Goal: Task Accomplishment & Management: Use online tool/utility

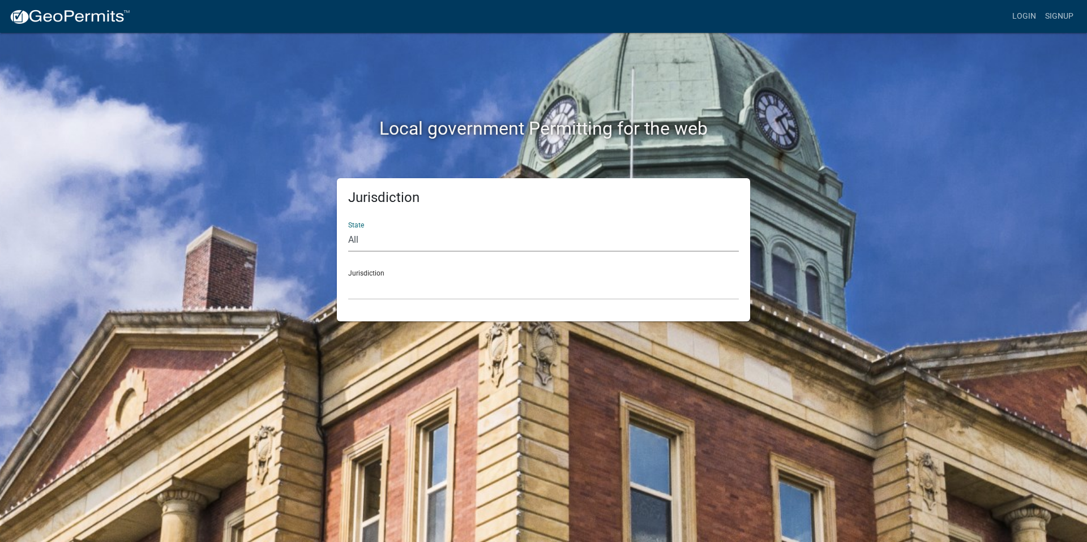
click at [364, 243] on select "All [US_STATE] [US_STATE] [US_STATE] [US_STATE] [US_STATE] [US_STATE] [US_STATE…" at bounding box center [543, 240] width 390 height 23
select select "[US_STATE]"
click at [348, 229] on select "All [US_STATE] [US_STATE] [US_STATE] [US_STATE] [US_STATE] [US_STATE] [US_STATE…" at bounding box center [543, 240] width 390 height 23
click at [366, 291] on select "[GEOGRAPHIC_DATA], [US_STATE][PERSON_NAME][GEOGRAPHIC_DATA], [US_STATE][PERSON_…" at bounding box center [543, 288] width 390 height 23
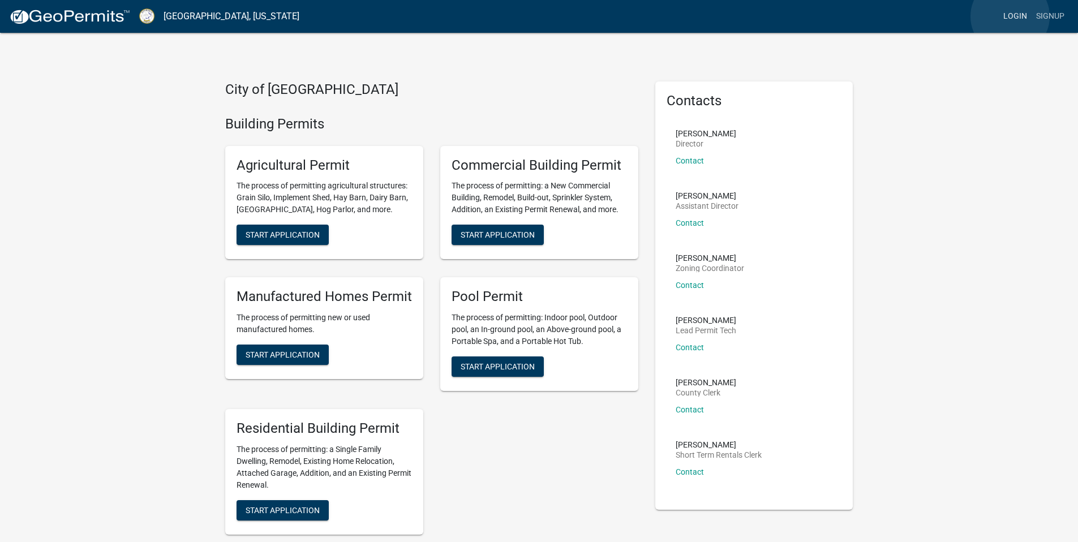
click at [1010, 16] on link "Login" at bounding box center [1015, 17] width 33 height 22
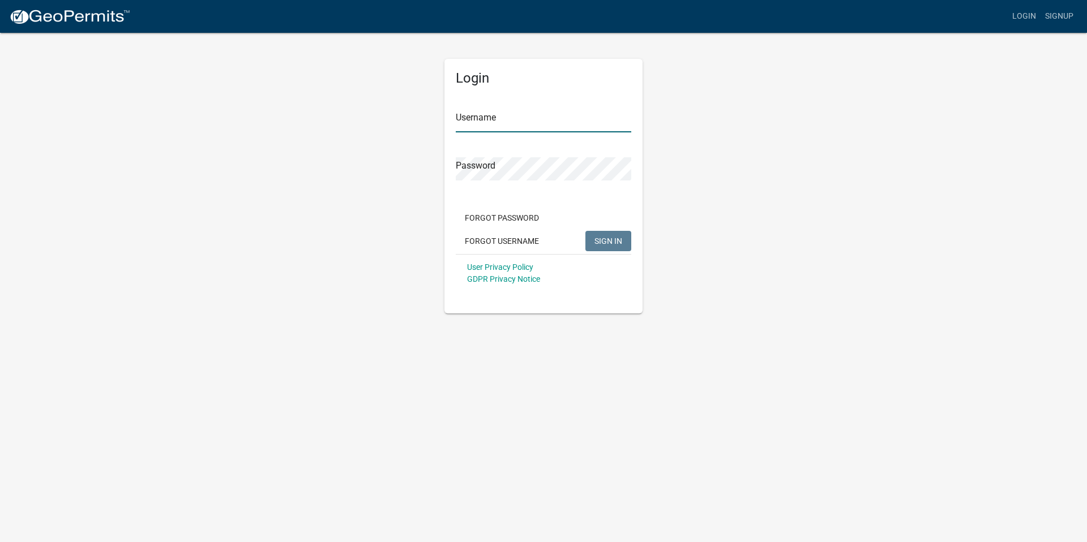
type input "awaldroup"
click at [599, 237] on span "SIGN IN" at bounding box center [608, 240] width 28 height 9
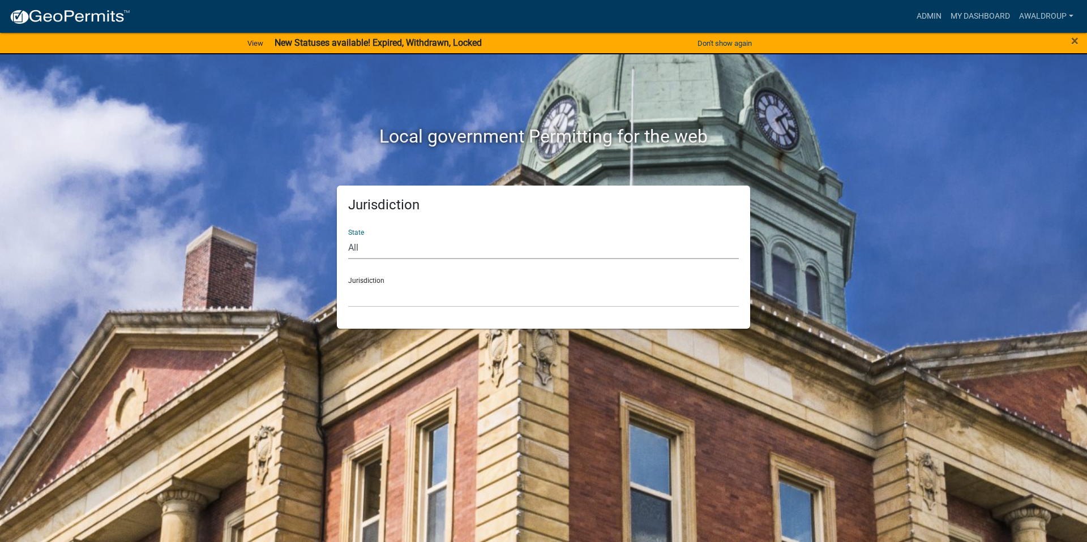
click at [360, 246] on select "All [US_STATE] [US_STATE] [US_STATE] [US_STATE] [US_STATE] [US_STATE] [US_STATE…" at bounding box center [543, 247] width 390 height 23
select select "[US_STATE]"
click at [348, 236] on select "All [US_STATE] [US_STATE] [US_STATE] [US_STATE] [US_STATE] [US_STATE] [US_STATE…" at bounding box center [543, 247] width 390 height 23
click at [358, 301] on select "[GEOGRAPHIC_DATA], [US_STATE][PERSON_NAME][GEOGRAPHIC_DATA], [US_STATE][PERSON_…" at bounding box center [543, 295] width 390 height 23
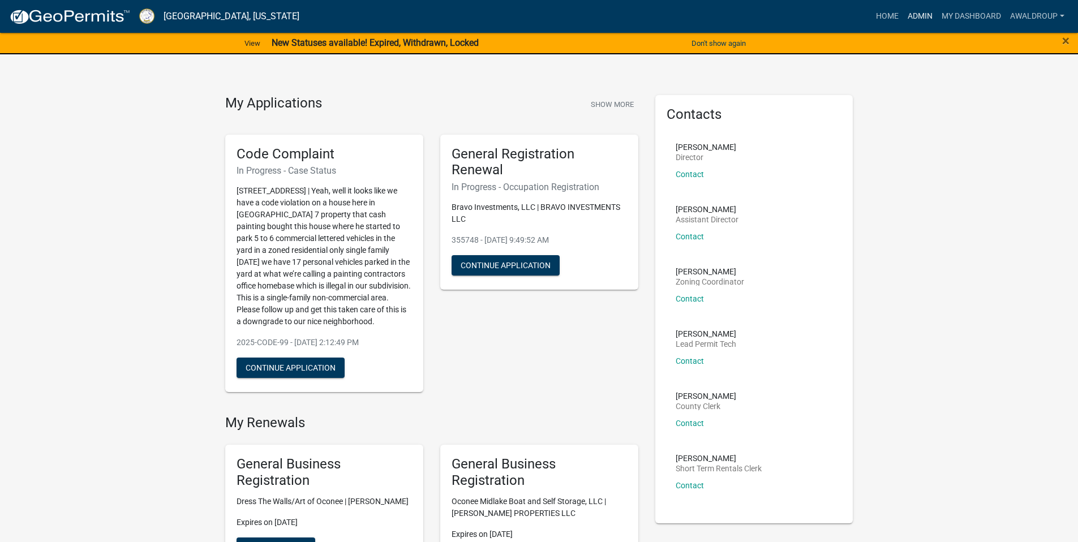
click at [921, 12] on link "Admin" at bounding box center [920, 17] width 34 height 22
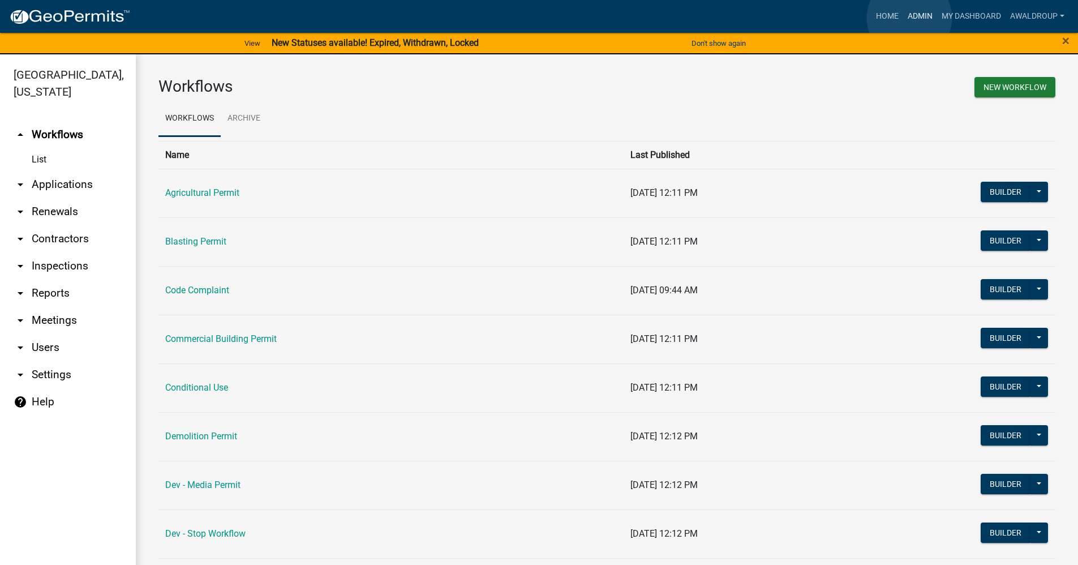
click at [909, 18] on link "Admin" at bounding box center [920, 17] width 34 height 22
click at [76, 184] on link "arrow_drop_down Applications" at bounding box center [68, 184] width 136 height 27
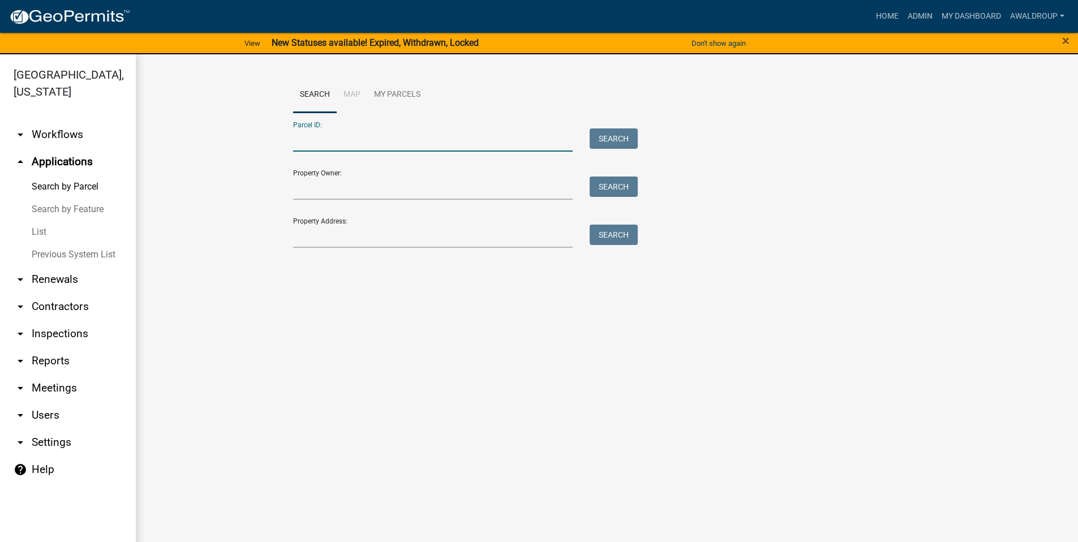
click at [303, 136] on input "Parcel ID:" at bounding box center [433, 139] width 280 height 23
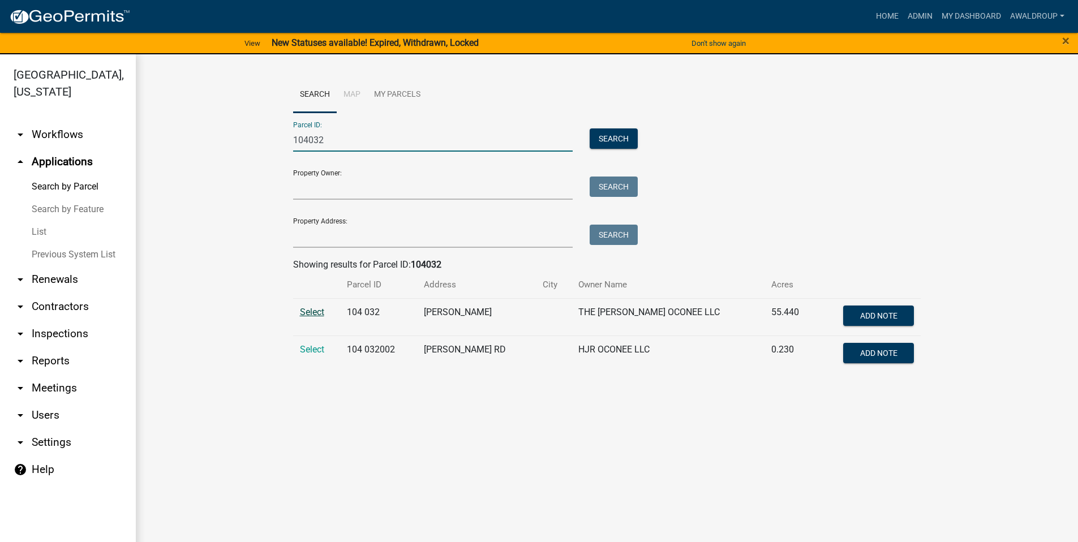
type input "104032"
click at [319, 315] on span "Select" at bounding box center [312, 312] width 24 height 11
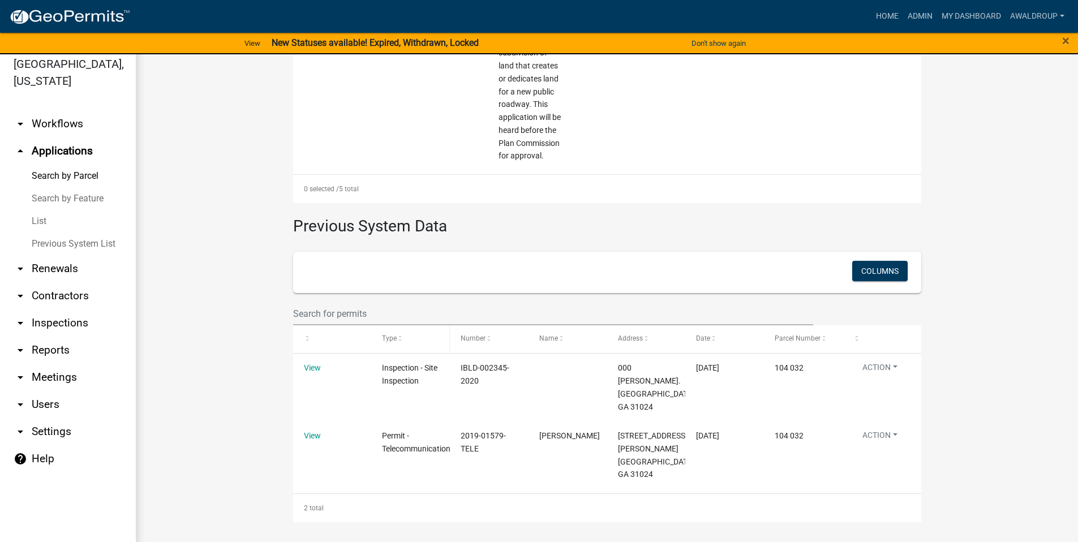
scroll to position [14, 0]
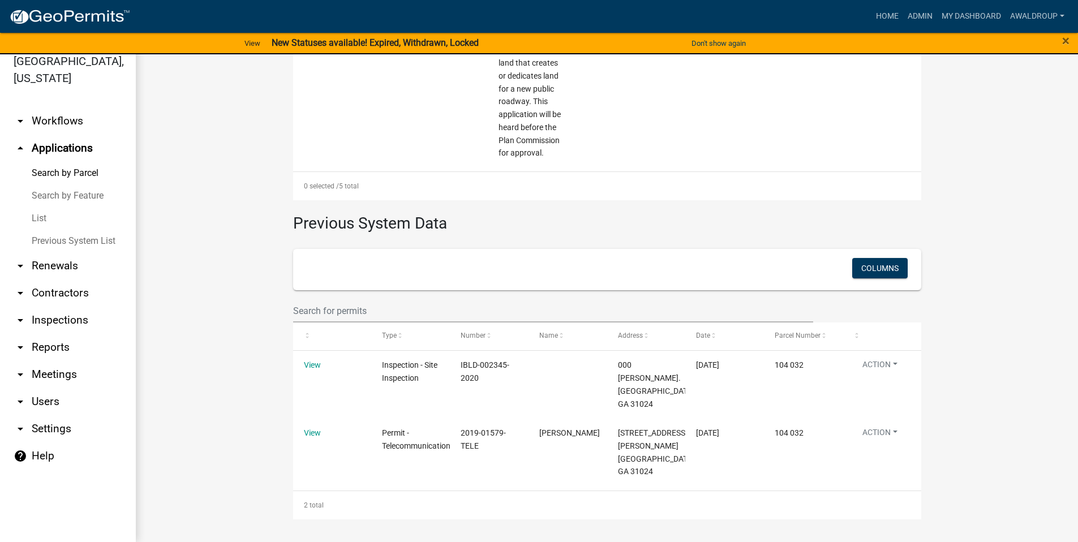
click at [48, 317] on link "arrow_drop_down Inspections" at bounding box center [68, 320] width 136 height 27
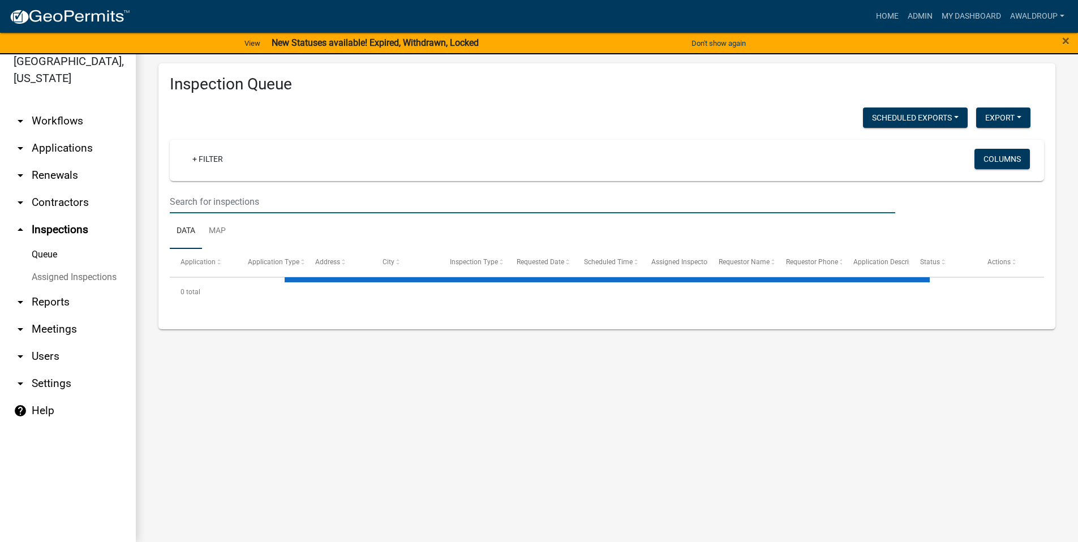
click at [272, 201] on input "text" at bounding box center [533, 201] width 726 height 23
select select "3: 100"
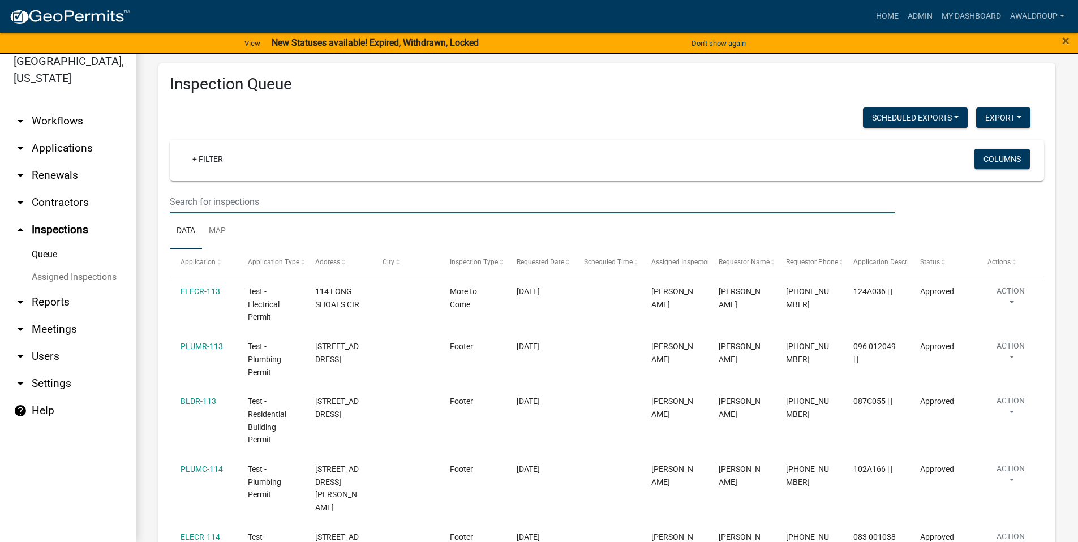
click at [275, 198] on input "text" at bounding box center [533, 201] width 726 height 23
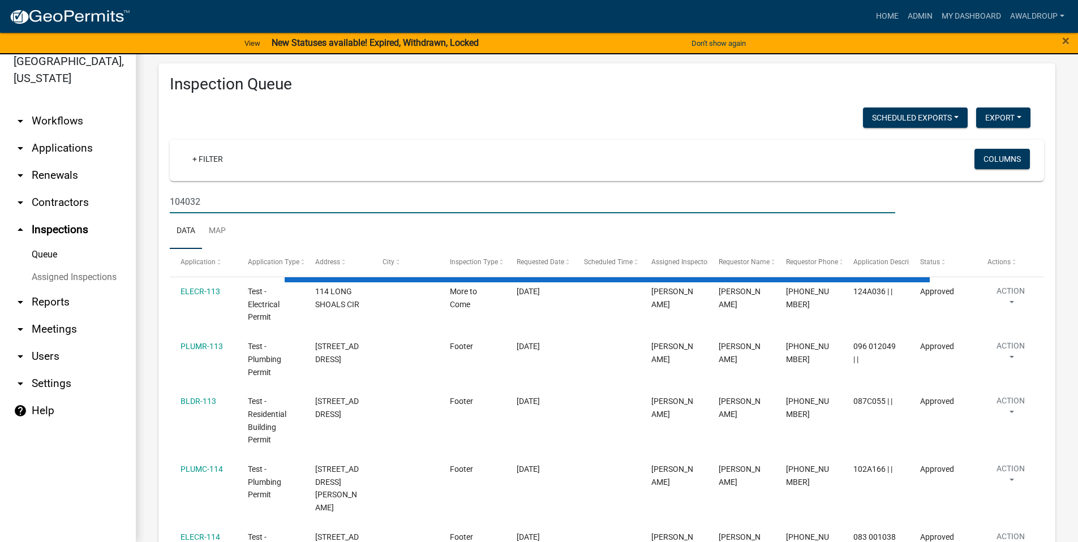
type input "104032"
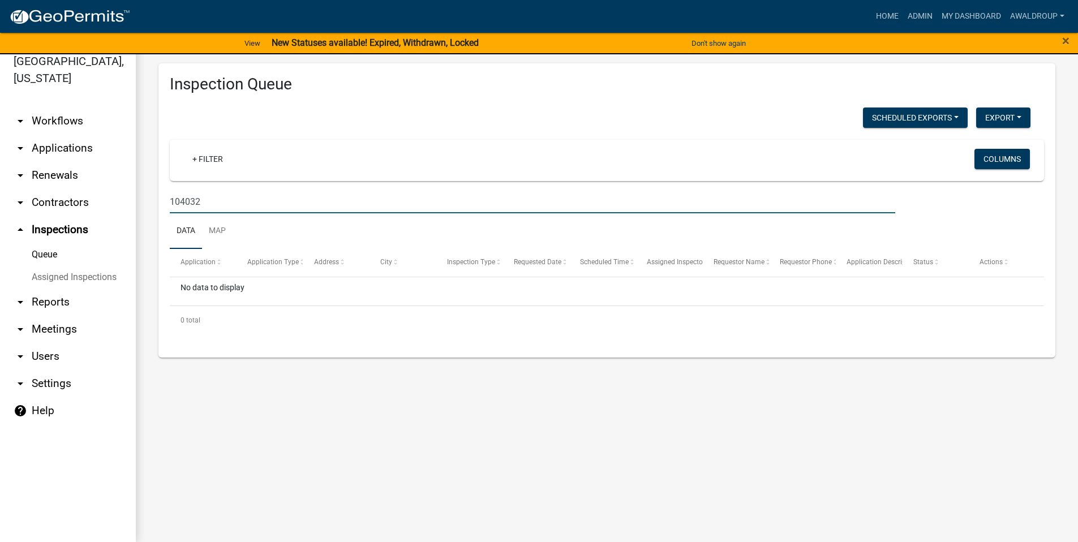
drag, startPoint x: 225, startPoint y: 200, endPoint x: 164, endPoint y: 199, distance: 61.1
click at [164, 199] on div "104032" at bounding box center [532, 201] width 742 height 23
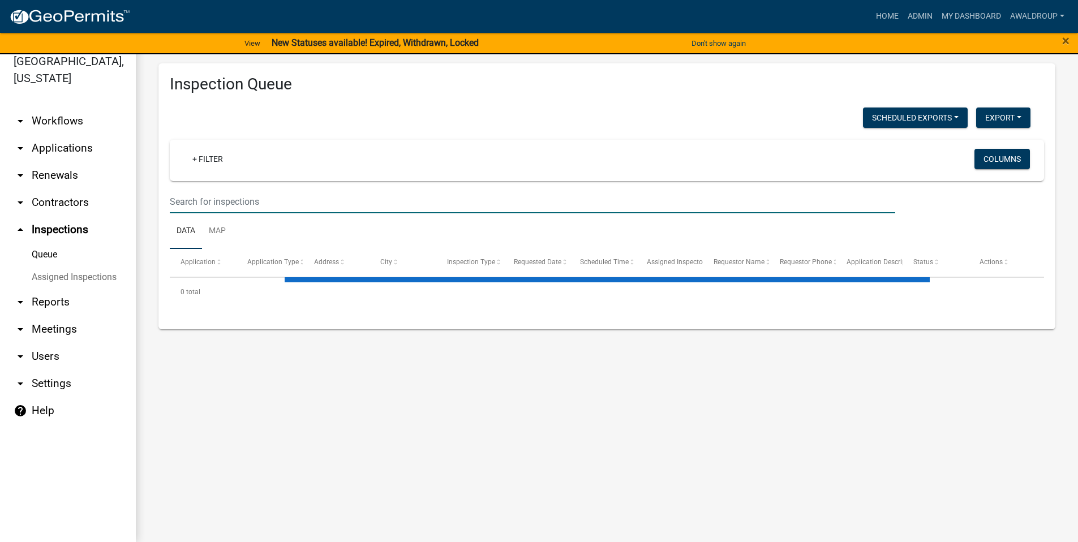
select select "3: 100"
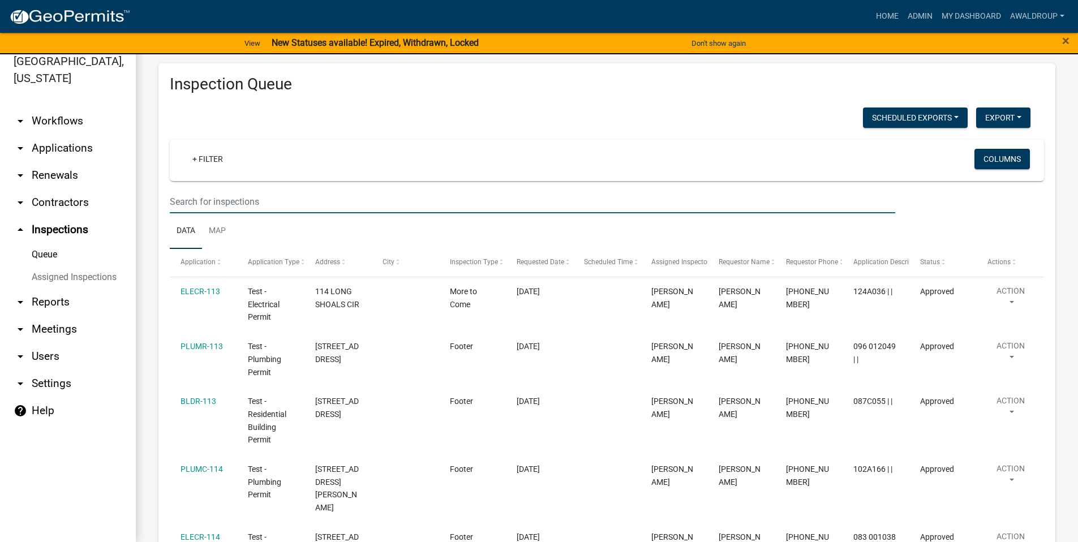
click at [290, 195] on input "text" at bounding box center [533, 201] width 726 height 23
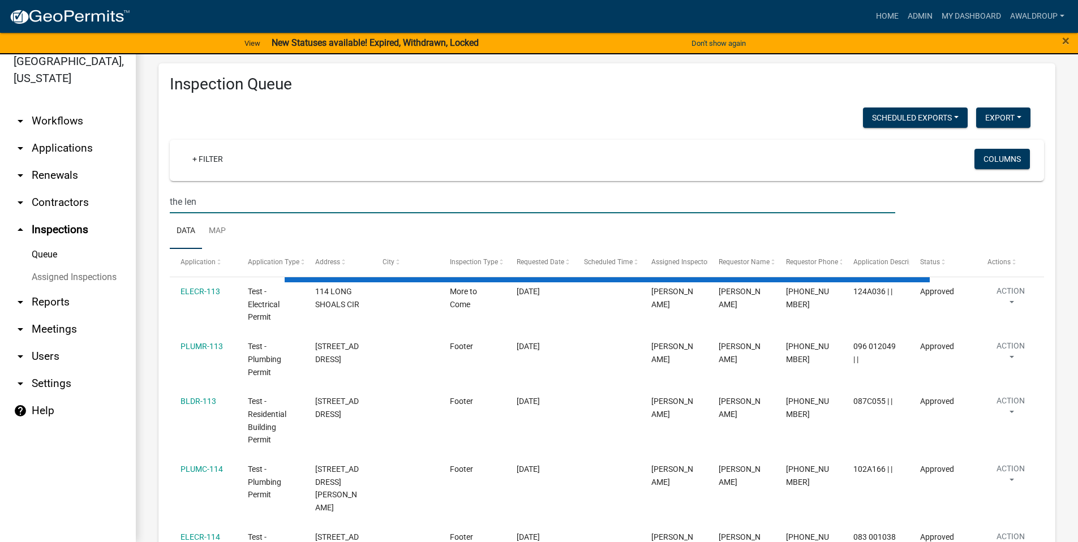
type input "the len"
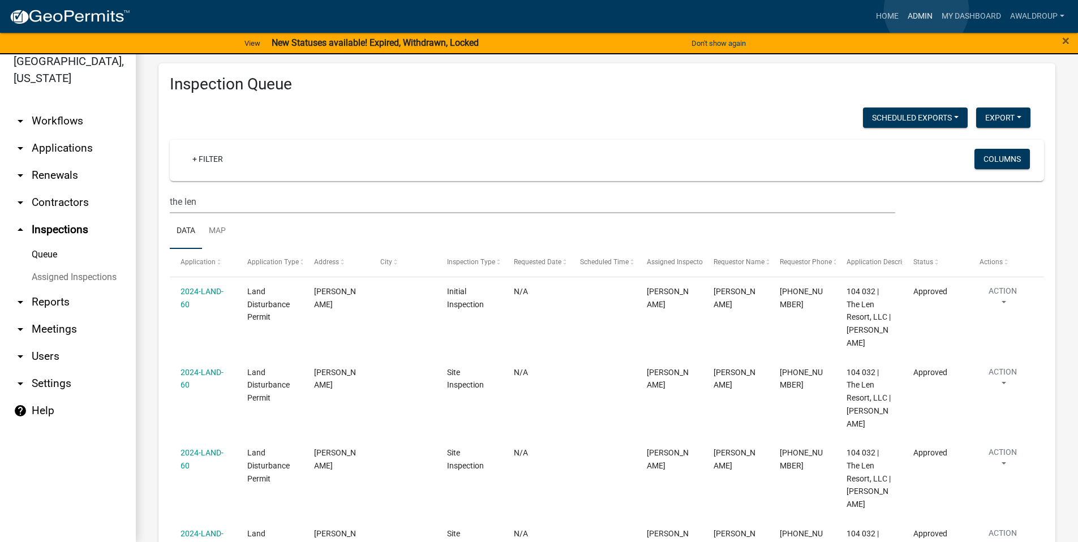
click at [926, 10] on link "Admin" at bounding box center [920, 17] width 34 height 22
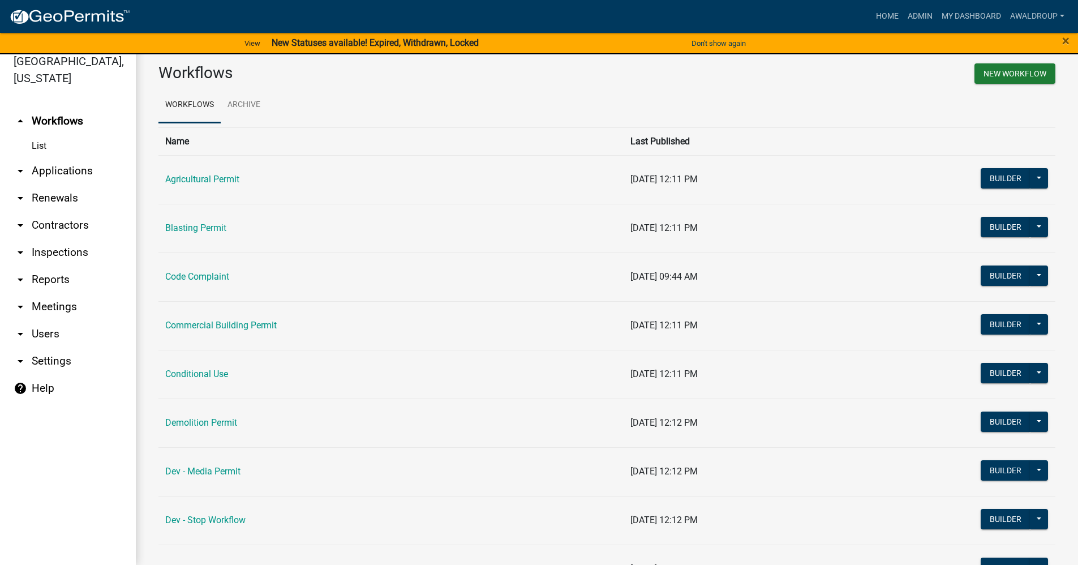
click at [78, 169] on link "arrow_drop_down Applications" at bounding box center [68, 170] width 136 height 27
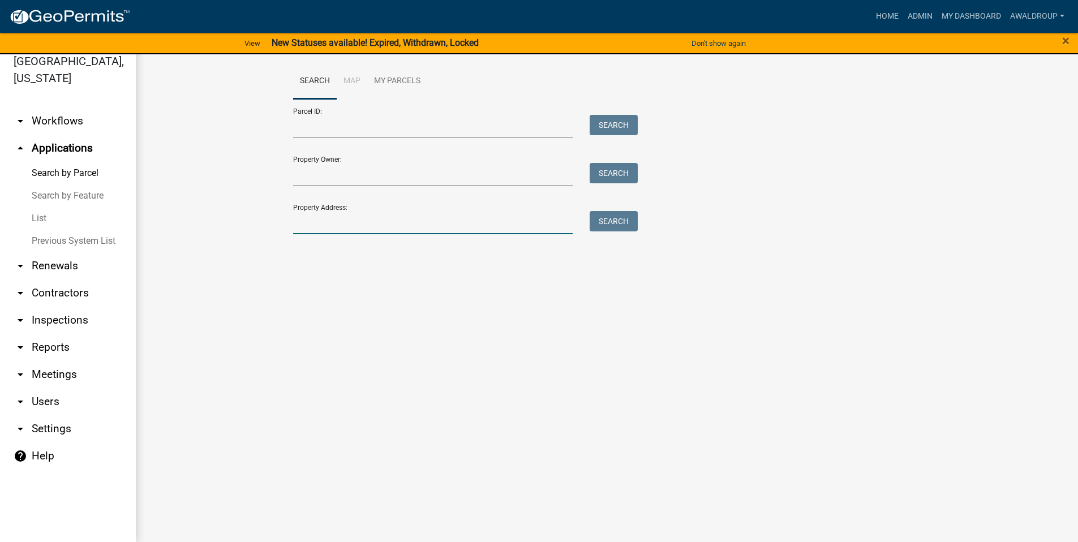
click at [335, 216] on input "Property Address:" at bounding box center [433, 222] width 280 height 23
type input "104032"
drag, startPoint x: 334, startPoint y: 220, endPoint x: 271, endPoint y: 226, distance: 64.3
click at [268, 226] on wm-workflow-application-search-view "Search Map My Parcels Parcel ID: Search Property Owner: Search Property Address…" at bounding box center [606, 171] width 897 height 217
click at [320, 125] on input "Parcel ID:" at bounding box center [433, 126] width 280 height 23
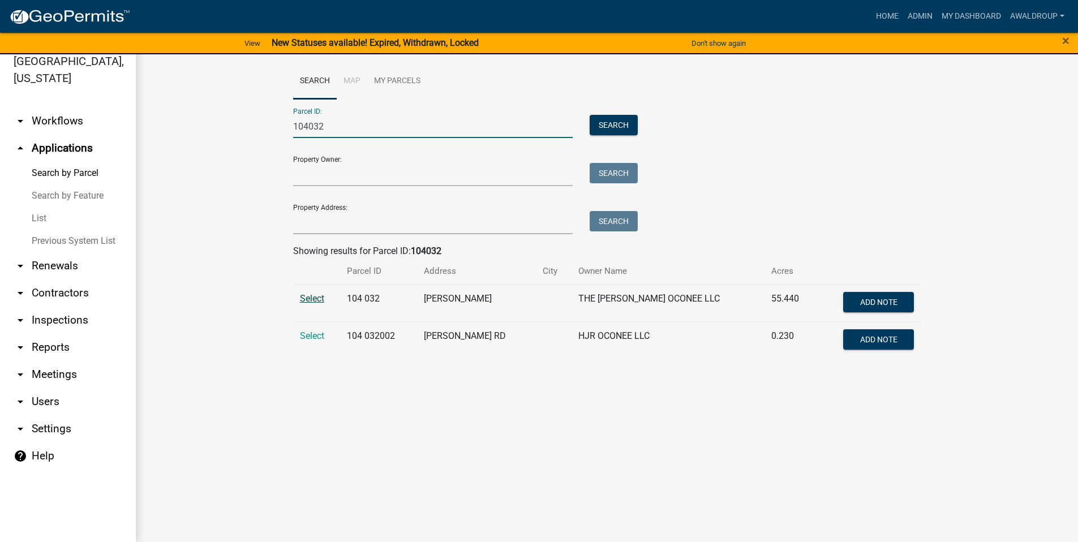
type input "104032"
click at [319, 293] on span "Select" at bounding box center [312, 298] width 24 height 11
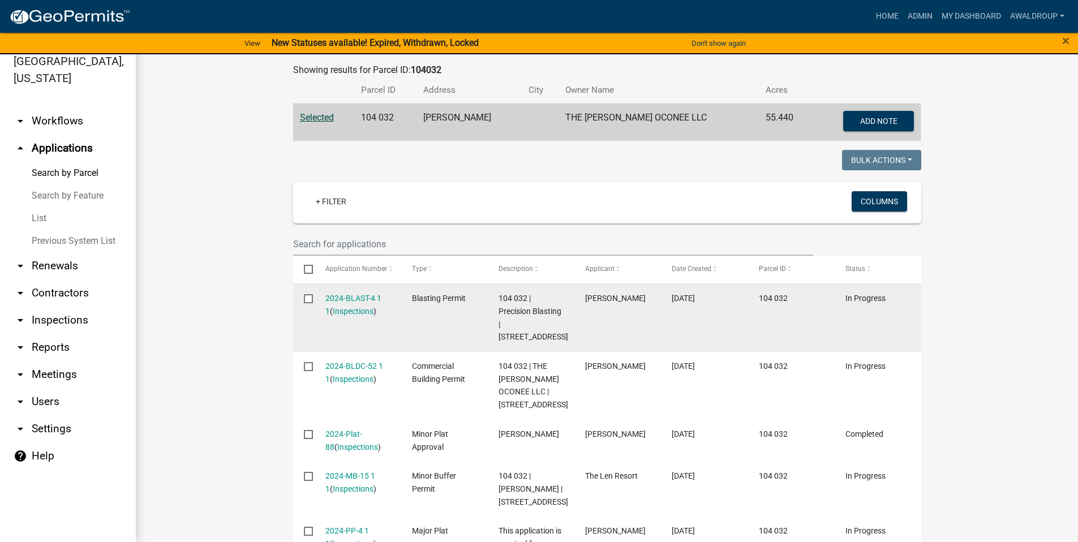
scroll to position [163, 0]
